Goal: Task Accomplishment & Management: Use online tool/utility

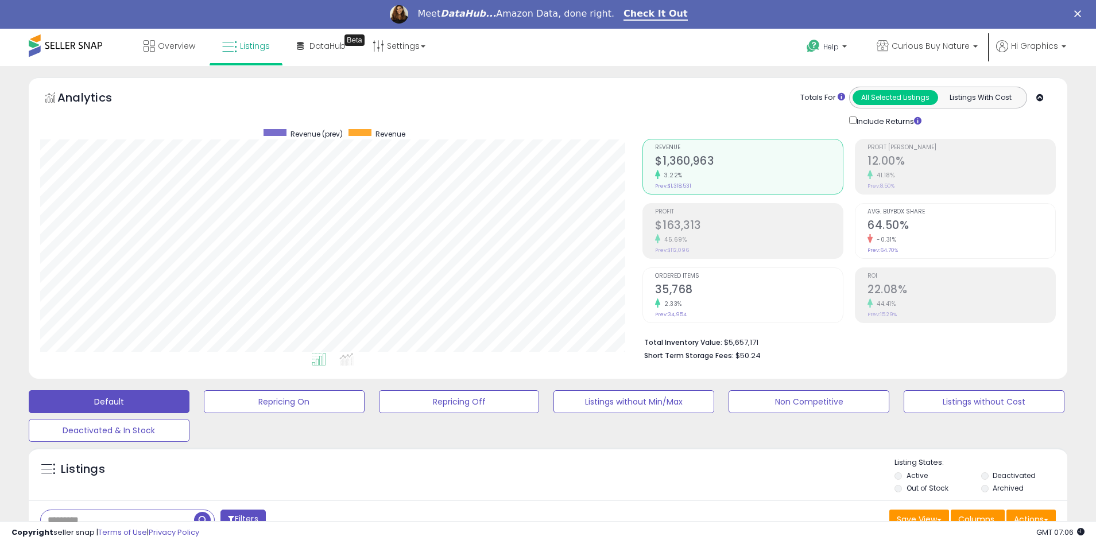
scroll to position [235, 603]
click at [933, 46] on span "Curious Buy Nature" at bounding box center [931, 45] width 78 height 11
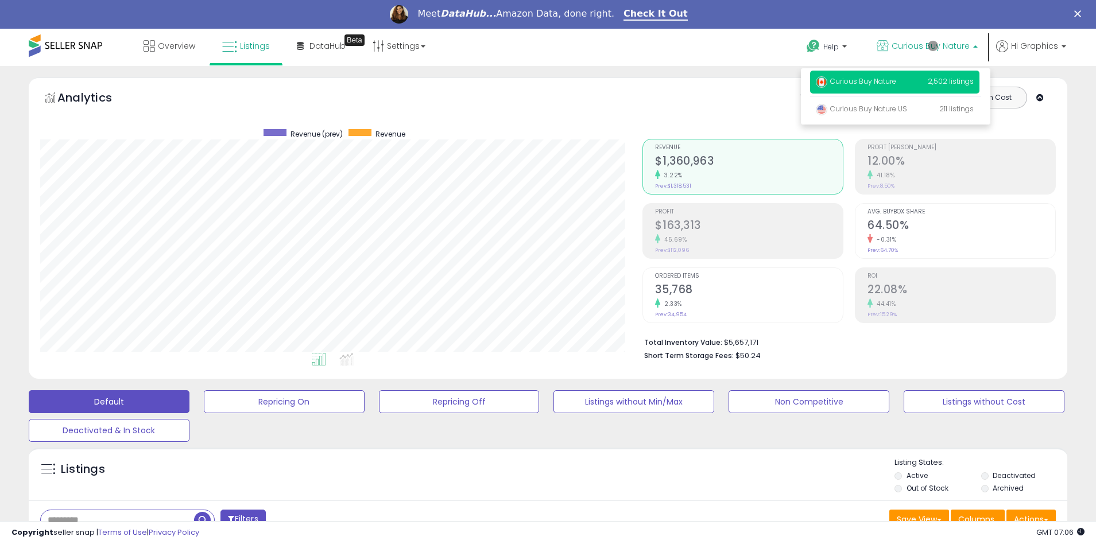
click at [897, 83] on p "Curious Buy Nature 2,502 listings" at bounding box center [894, 82] width 169 height 23
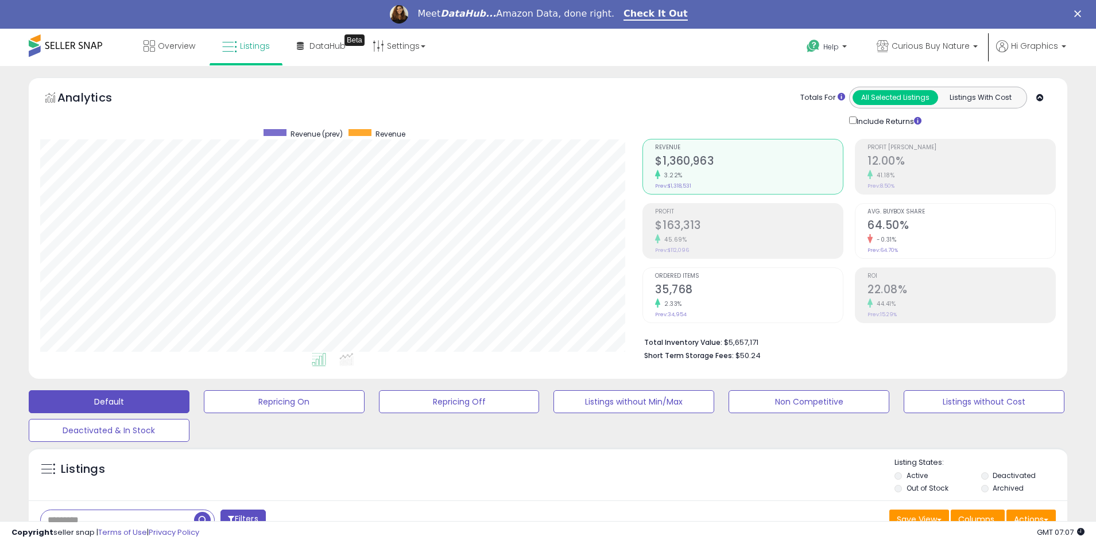
scroll to position [277, 0]
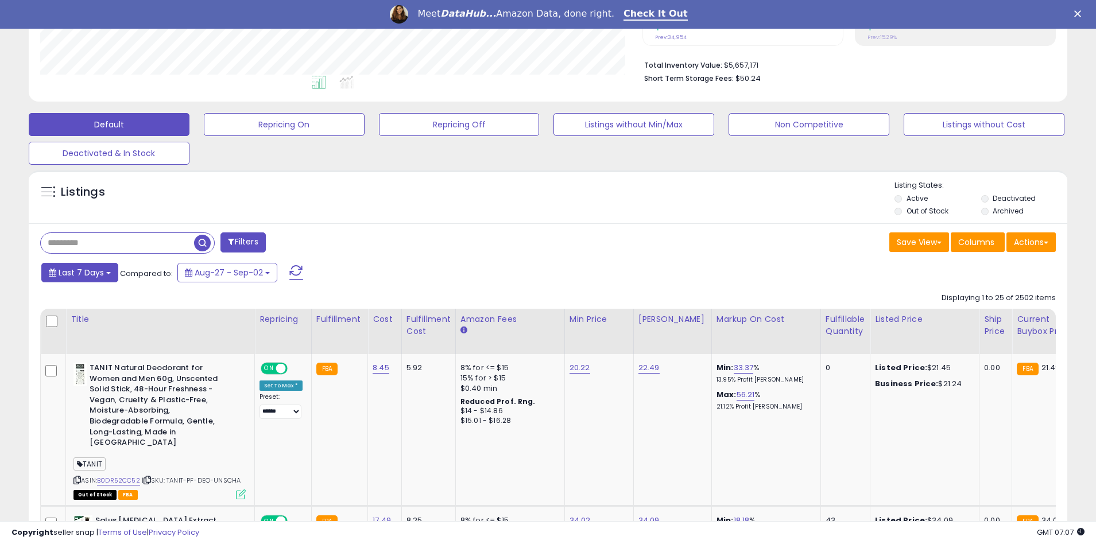
click at [79, 272] on span "Last 7 Days" at bounding box center [81, 272] width 45 height 11
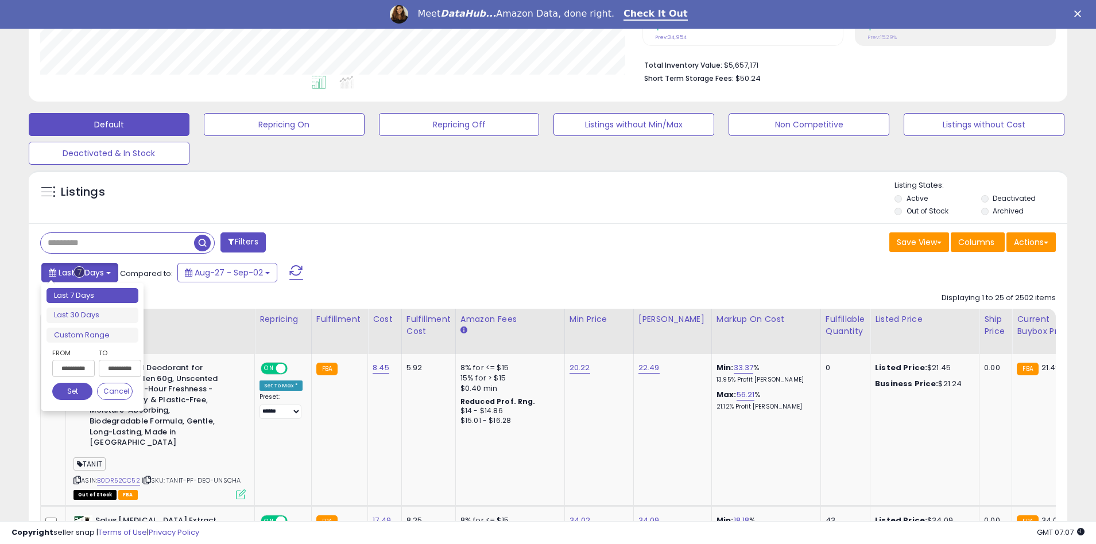
type input "**********"
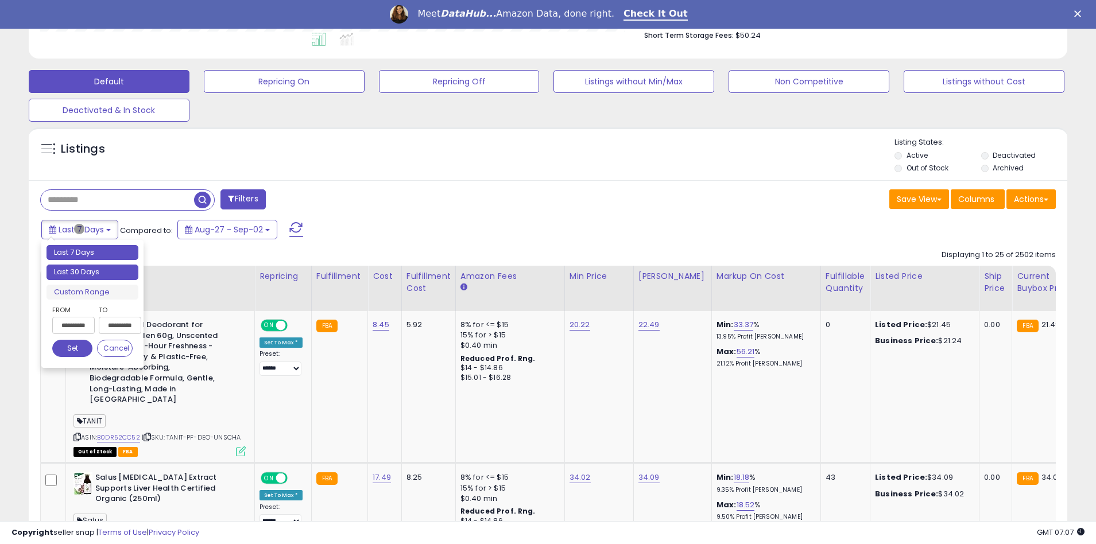
click at [92, 272] on li "Last 30 Days" at bounding box center [93, 273] width 92 height 16
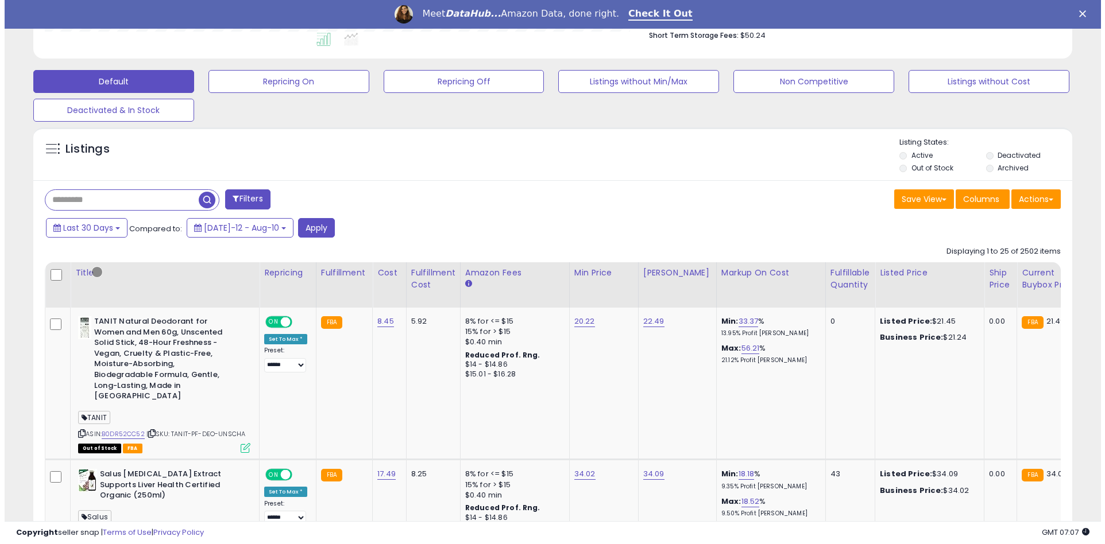
scroll to position [247, 0]
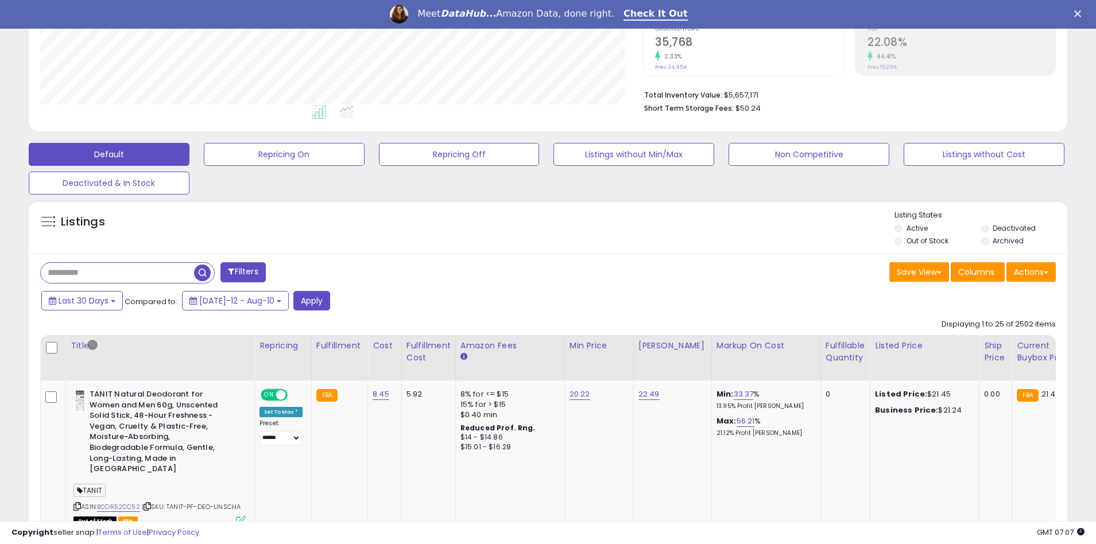
click at [244, 272] on button "Filters" at bounding box center [242, 272] width 45 height 20
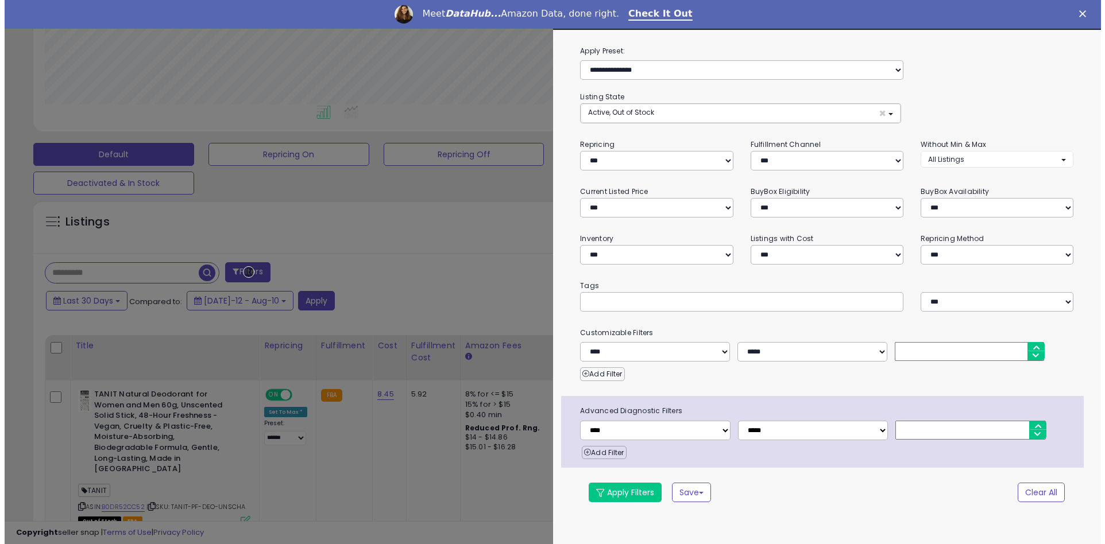
scroll to position [235, 607]
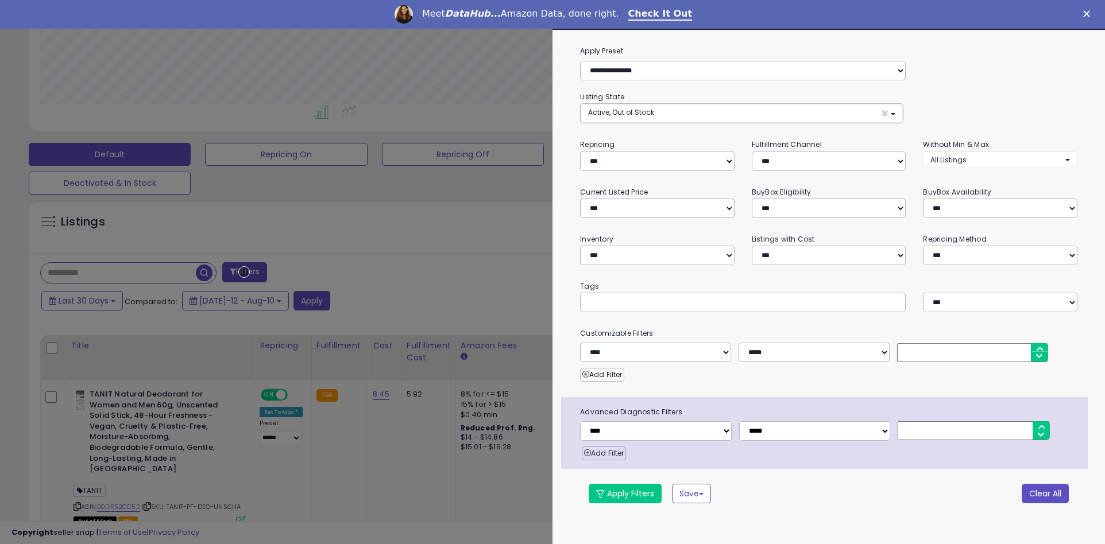
click at [1044, 493] on button "Clear All" at bounding box center [1044, 494] width 47 height 20
select select "*"
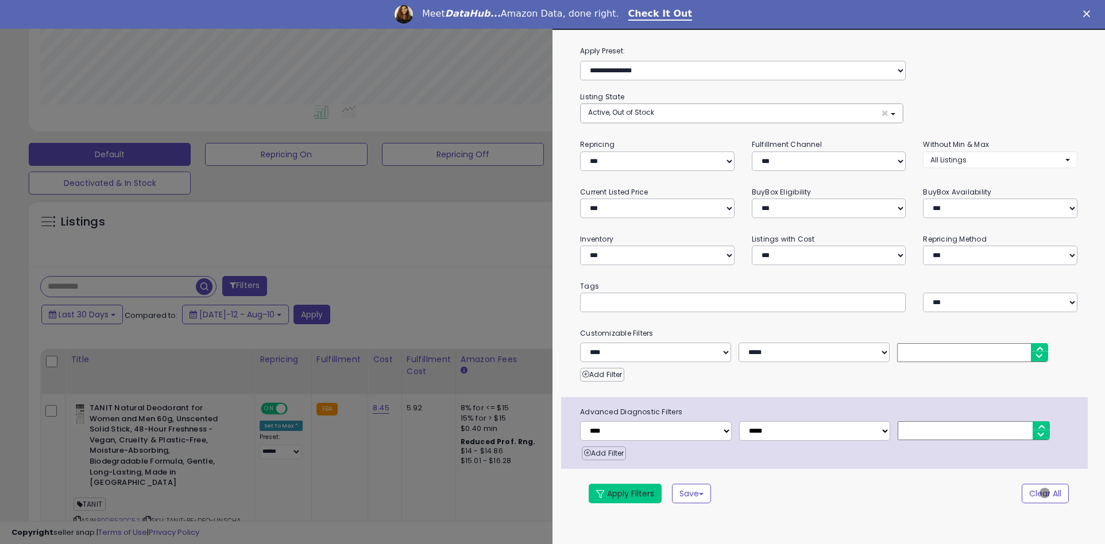
click at [625, 493] on button "Apply Filters" at bounding box center [625, 494] width 73 height 20
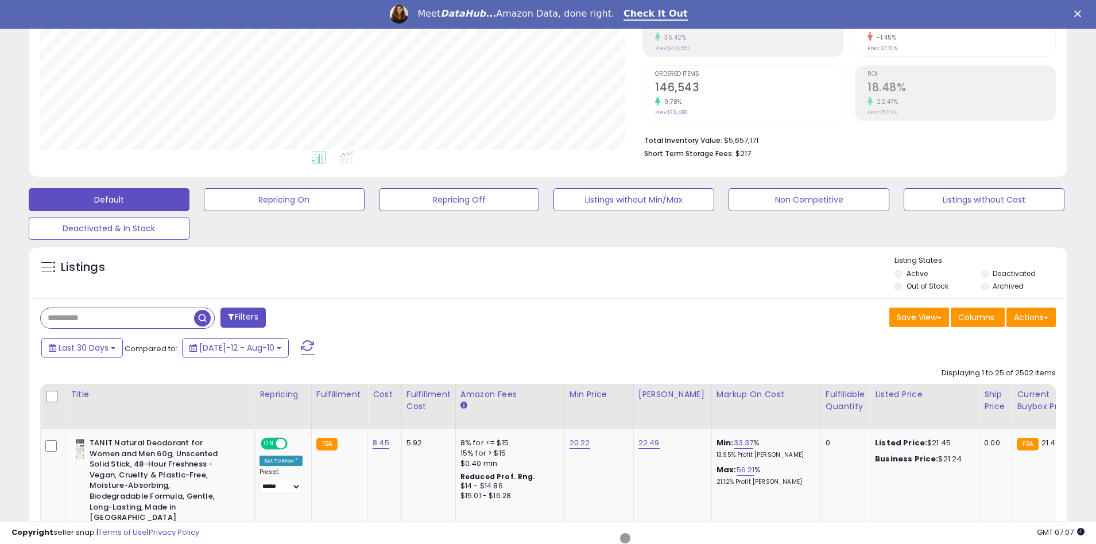
scroll to position [246, 0]
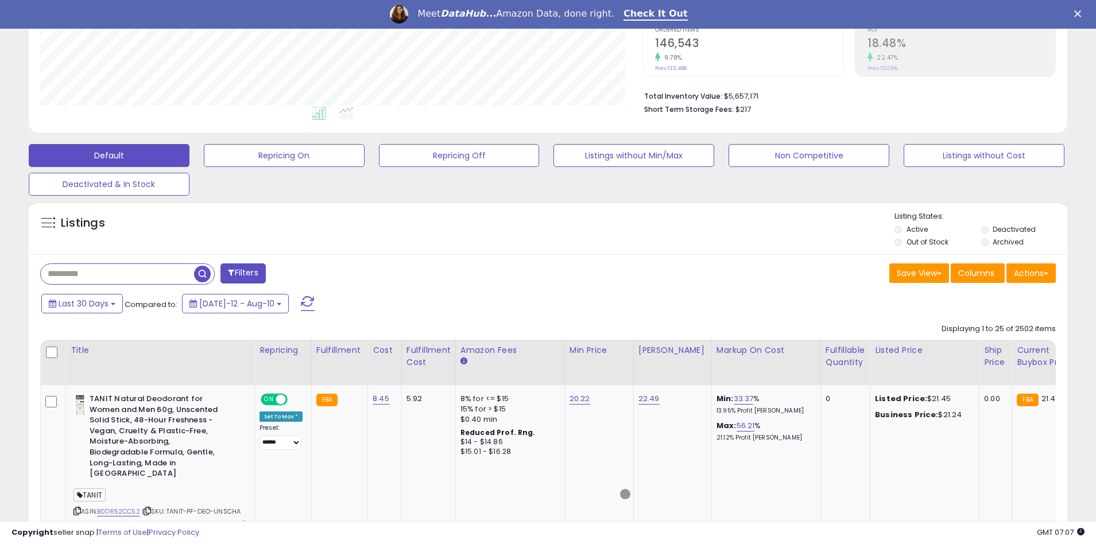
click at [204, 272] on span "button" at bounding box center [202, 274] width 17 height 17
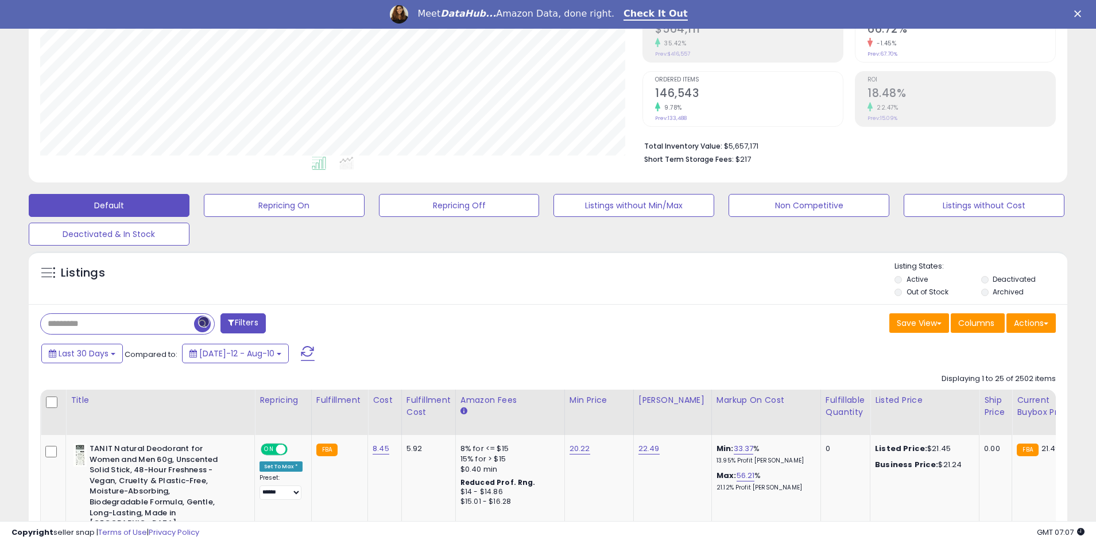
scroll to position [247, 0]
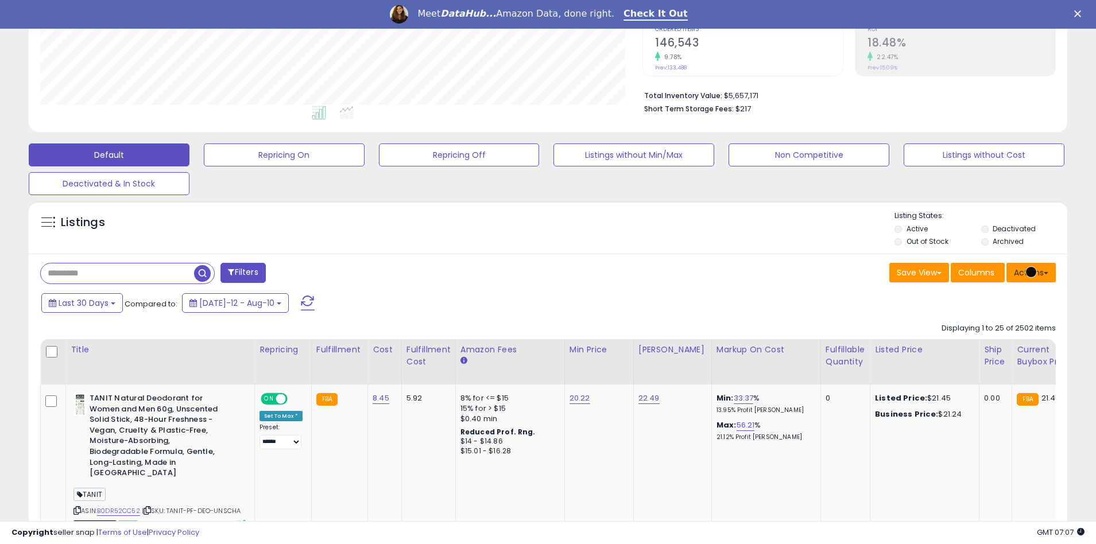
click at [1031, 272] on button "Actions" at bounding box center [1030, 273] width 49 height 20
click at [984, 346] on link "Export All Columns" at bounding box center [985, 346] width 126 height 18
